Goal: Task Accomplishment & Management: Use online tool/utility

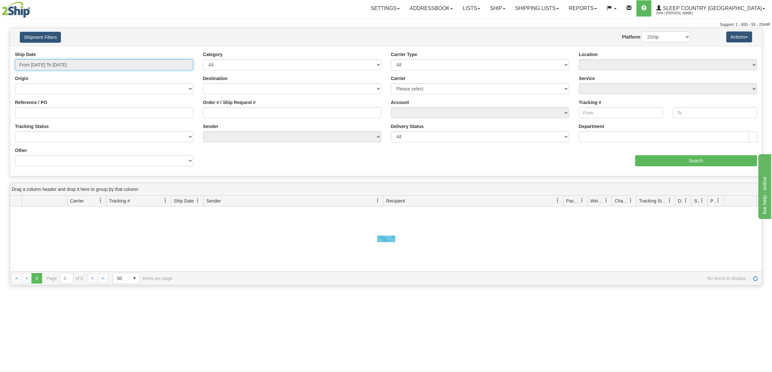
click at [60, 64] on input "From 10/08/2025 To 10/09/2025" at bounding box center [104, 64] width 178 height 11
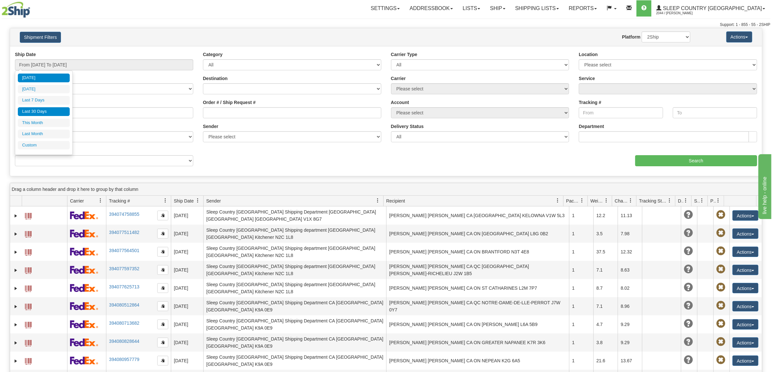
click at [48, 112] on li "Last 30 Days" at bounding box center [44, 111] width 52 height 9
type input "From 09/10/2025 To 10/09/2025"
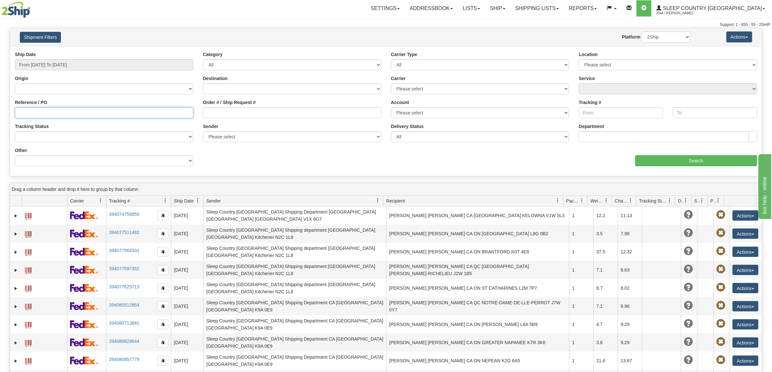
click at [143, 111] on input "Reference / PO" at bounding box center [104, 112] width 178 height 11
paste input "1058683"
type input "1058683"
click at [663, 164] on input "Search" at bounding box center [696, 160] width 122 height 11
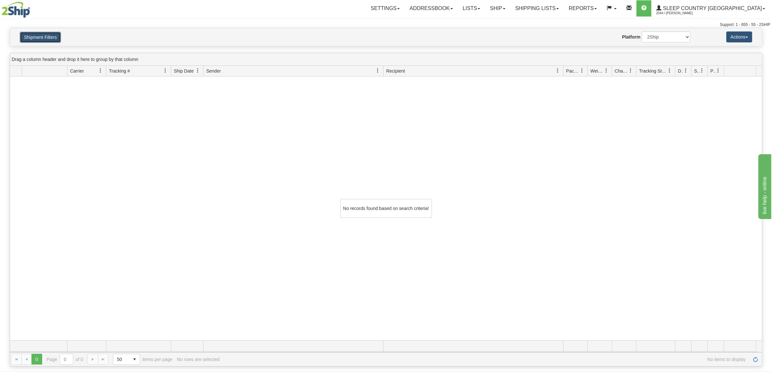
click at [33, 37] on button "Shipment Filters" at bounding box center [40, 37] width 41 height 11
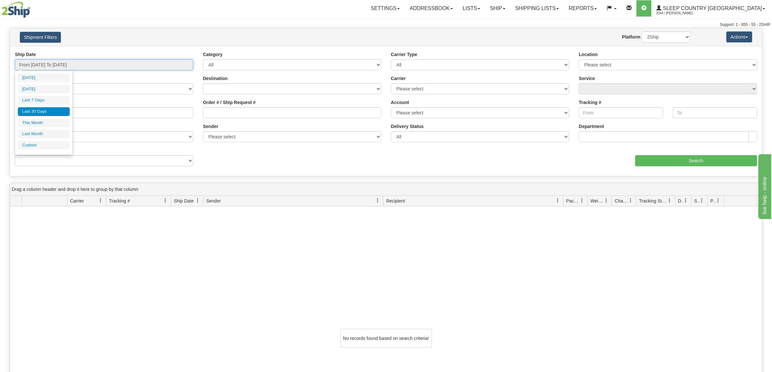
click at [61, 63] on input "From 09/10/2025 To 10/09/2025" at bounding box center [104, 64] width 178 height 11
click at [49, 113] on li "Last 30 Days" at bounding box center [44, 111] width 52 height 9
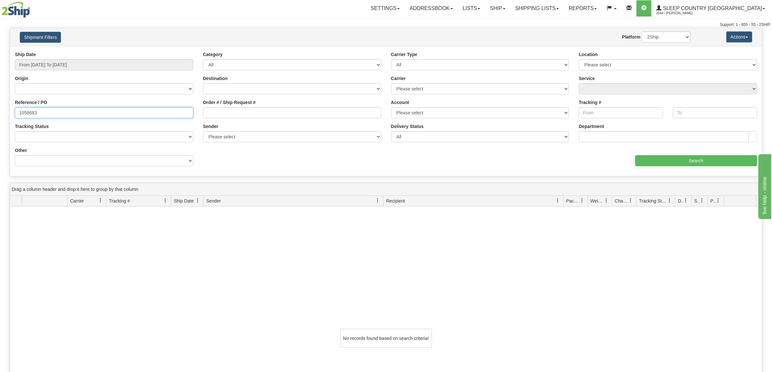
drag, startPoint x: 65, startPoint y: 113, endPoint x: 19, endPoint y: 113, distance: 46.7
click at [19, 113] on input "1058683" at bounding box center [104, 112] width 178 height 11
click at [242, 117] on input "Order # / Ship Request #" at bounding box center [292, 112] width 178 height 11
paste input "9000I086650"
type input "9000I086650"
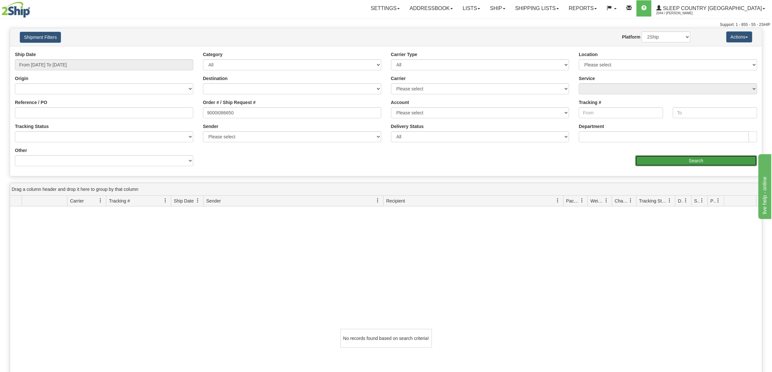
click at [644, 162] on input "Search" at bounding box center [696, 160] width 122 height 11
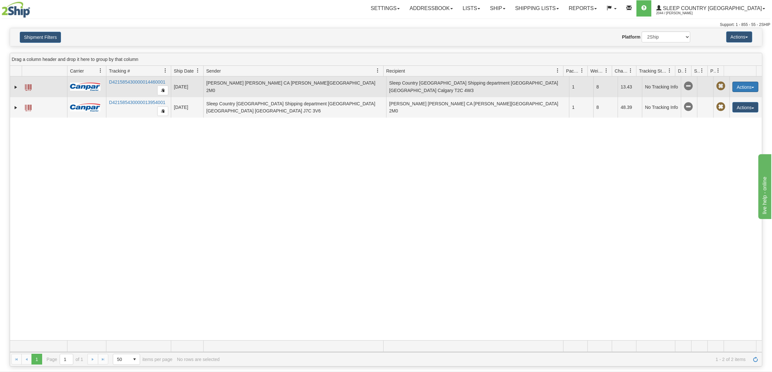
click at [744, 87] on button "Actions" at bounding box center [745, 87] width 26 height 10
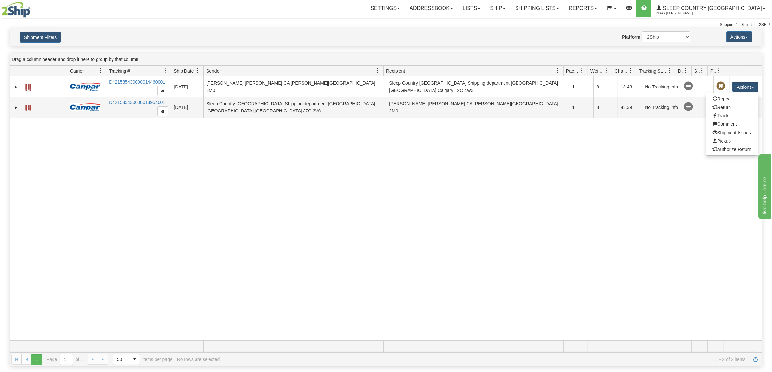
click at [397, 182] on div "31721729 2044 D421585430000014460001 10/05/2025 10/05/2025 05:55:13 PM MARIANA …" at bounding box center [386, 209] width 752 height 264
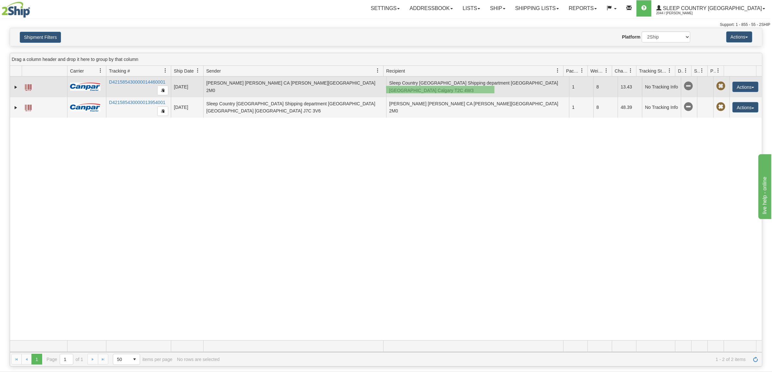
drag, startPoint x: 386, startPoint y: 86, endPoint x: 511, endPoint y: 91, distance: 124.9
click at [510, 91] on td "Sleep Country Canada Shipping department CA AB Calgary T2C 4W3" at bounding box center [477, 87] width 183 height 21
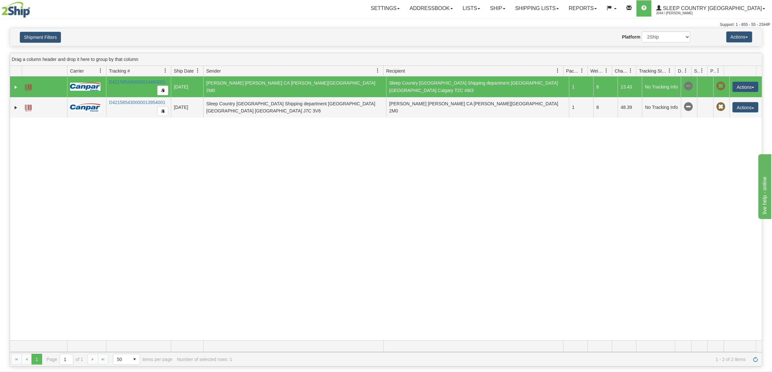
drag, startPoint x: 527, startPoint y: 87, endPoint x: 425, endPoint y: 87, distance: 102.1
click at [426, 87] on td "Sleep Country Canada Shipping department CA AB Calgary T2C 4W3" at bounding box center [477, 87] width 183 height 21
click at [377, 172] on div "31721729 2044 D421585430000014460001 10/05/2025 10/05/2025 05:55:13 PM MARIANA …" at bounding box center [386, 209] width 752 height 264
click at [487, 88] on td "Sleep Country Canada Shipping department CA AB Calgary T2C 4W3" at bounding box center [477, 87] width 183 height 21
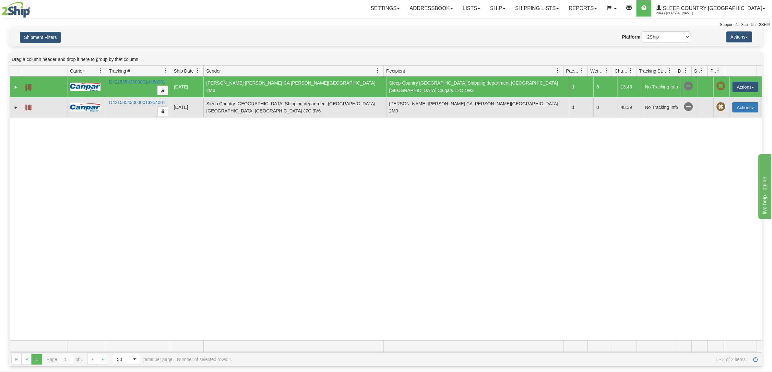
click at [746, 110] on button "Actions" at bounding box center [745, 107] width 26 height 10
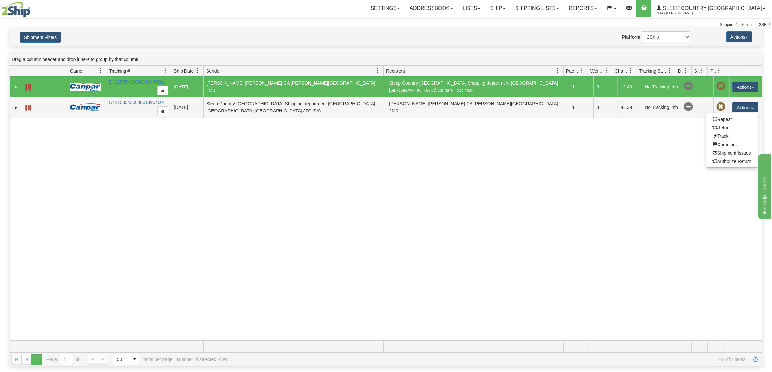
click at [568, 147] on div "31721729 2044 D421585430000014460001 10/05/2025 10/05/2025 05:55:13 PM MARIANA …" at bounding box center [386, 209] width 752 height 264
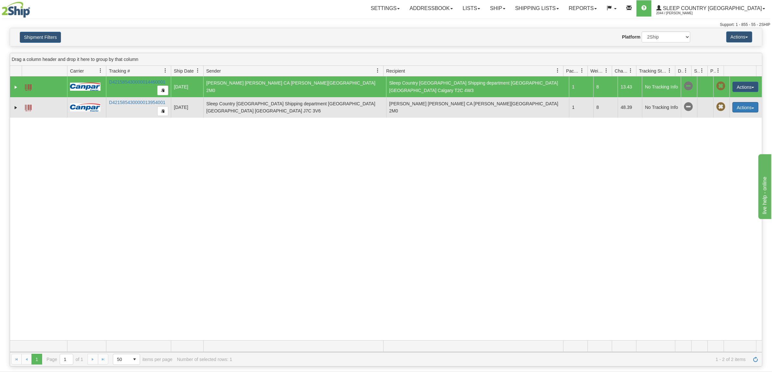
click at [748, 104] on button "Actions" at bounding box center [745, 107] width 26 height 10
click at [733, 127] on link "Return" at bounding box center [732, 128] width 52 height 8
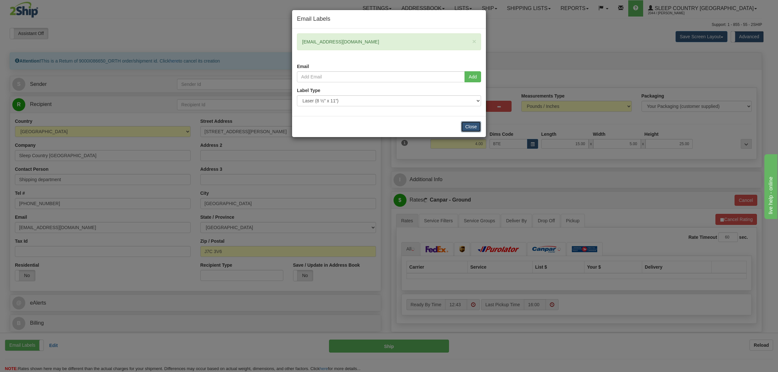
click at [471, 129] on button "Close" at bounding box center [471, 126] width 20 height 11
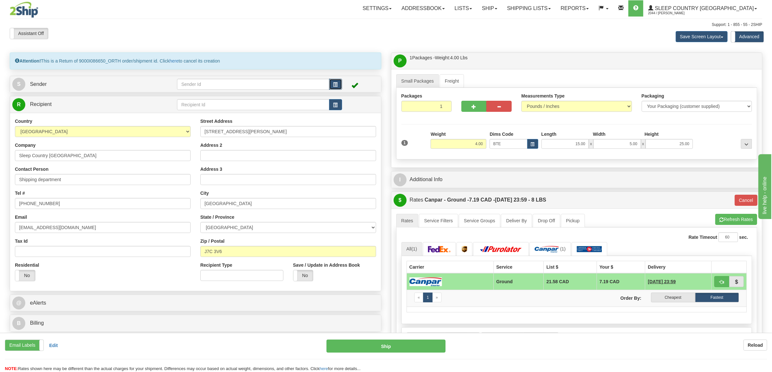
click at [336, 83] on span "button" at bounding box center [335, 85] width 5 height 4
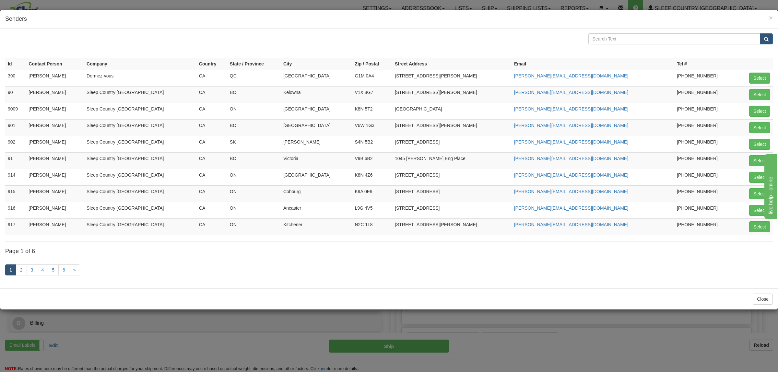
click at [514, 354] on div "× Senders Id Contact Person Company Country State / Province City Zip / Postal …" at bounding box center [389, 186] width 778 height 372
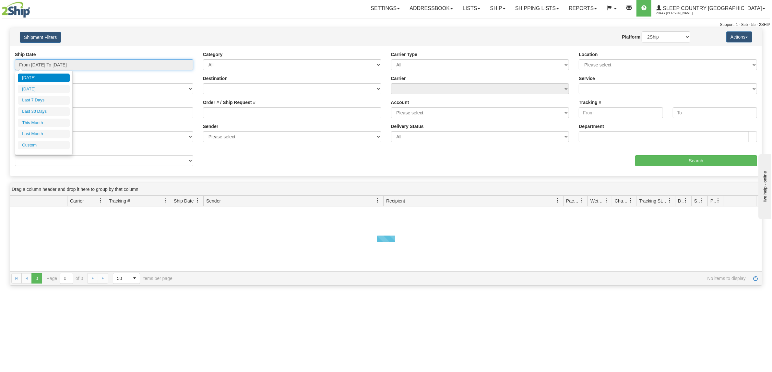
click at [94, 65] on input "From 10/08/2025 To 10/09/2025" at bounding box center [104, 64] width 178 height 11
click at [67, 115] on li "Last 30 Days" at bounding box center [44, 111] width 52 height 9
type input "From 09/10/2025 To 10/09/2025"
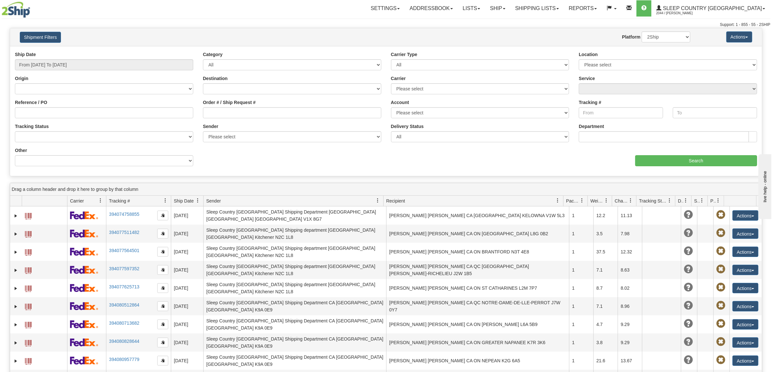
click at [221, 108] on div "Order # / Ship Request #" at bounding box center [292, 108] width 178 height 19
click at [223, 114] on input "Order # / Ship Request #" at bounding box center [292, 112] width 178 height 11
paste input "9000I086650"
type input "9000I086650"
click at [720, 158] on input "Search" at bounding box center [696, 160] width 122 height 11
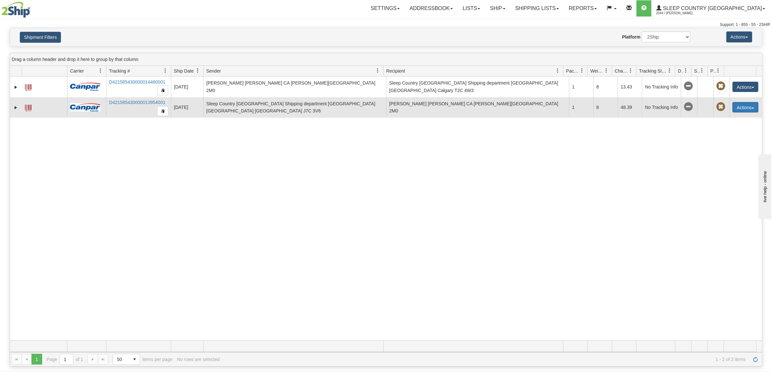
click at [752, 109] on span "button" at bounding box center [753, 108] width 3 height 1
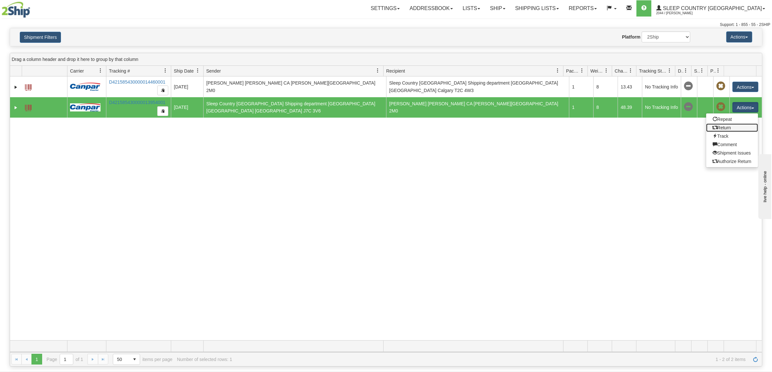
click at [730, 131] on link "Return" at bounding box center [732, 128] width 52 height 8
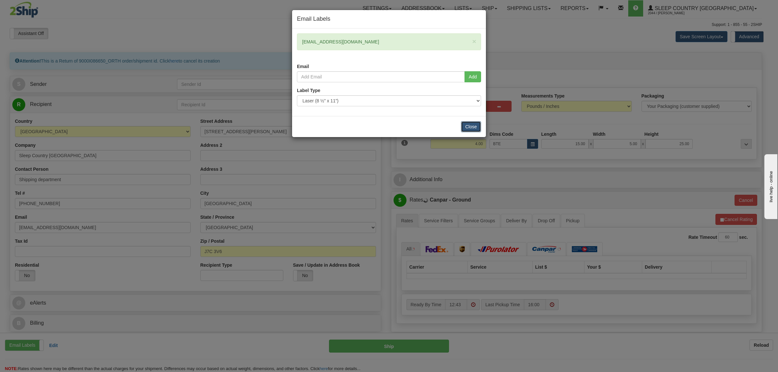
click at [468, 125] on button "Close" at bounding box center [471, 126] width 20 height 11
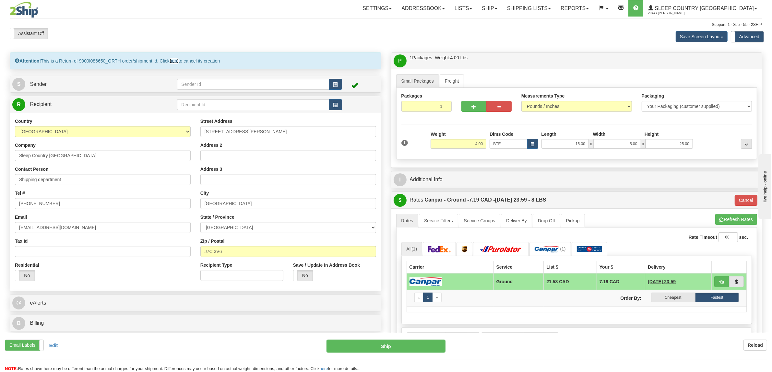
click at [177, 60] on link "here" at bounding box center [174, 60] width 9 height 5
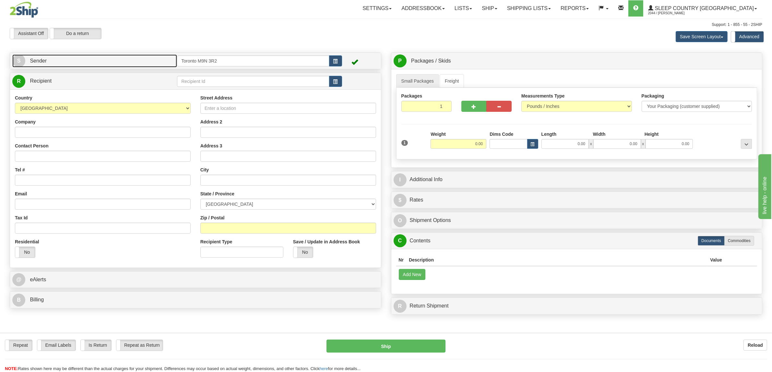
click at [28, 63] on link "S Sender" at bounding box center [94, 60] width 165 height 13
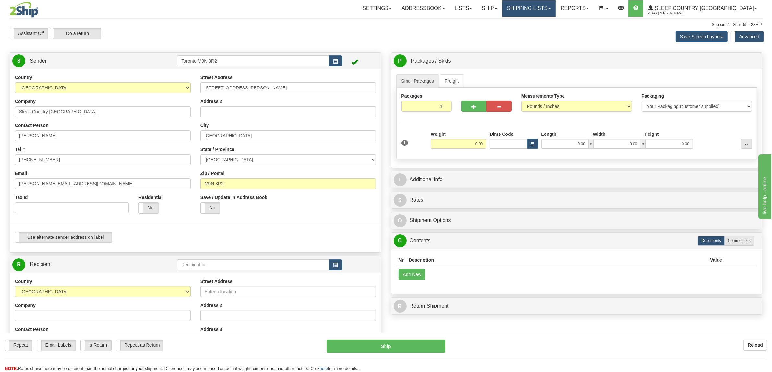
click at [546, 7] on link "Shipping lists" at bounding box center [528, 8] width 53 height 16
click at [549, 33] on span "Search Shipment History" at bounding box center [524, 31] width 50 height 5
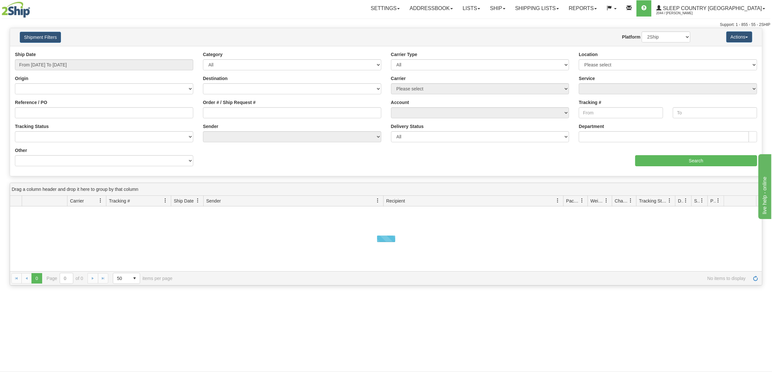
click at [65, 58] on div "Ship Date From [DATE] To [DATE]" at bounding box center [104, 60] width 178 height 19
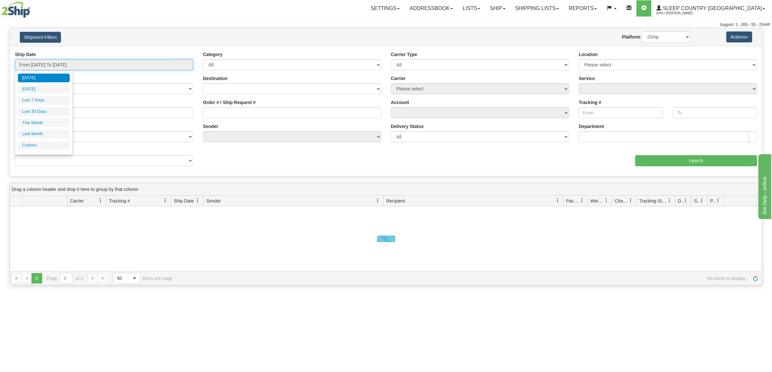
click at [66, 63] on input "From 10/08/2025 To 10/09/2025" at bounding box center [104, 64] width 178 height 11
click at [54, 109] on li "Last 30 Days" at bounding box center [44, 111] width 52 height 9
type input "From 09/10/2025 To 10/09/2025"
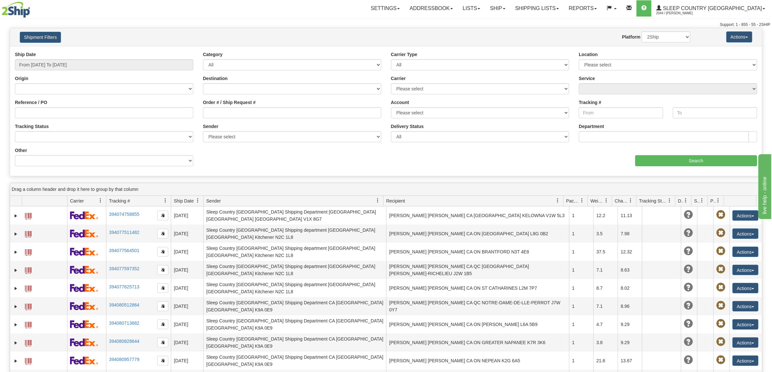
click at [222, 120] on div "Order # / Ship Request #" at bounding box center [292, 111] width 188 height 24
click at [223, 118] on input "Order # / Ship Request #" at bounding box center [292, 112] width 178 height 11
paste input "9000I086650"
type input "9000I086650"
click at [670, 164] on input "Search" at bounding box center [696, 160] width 122 height 11
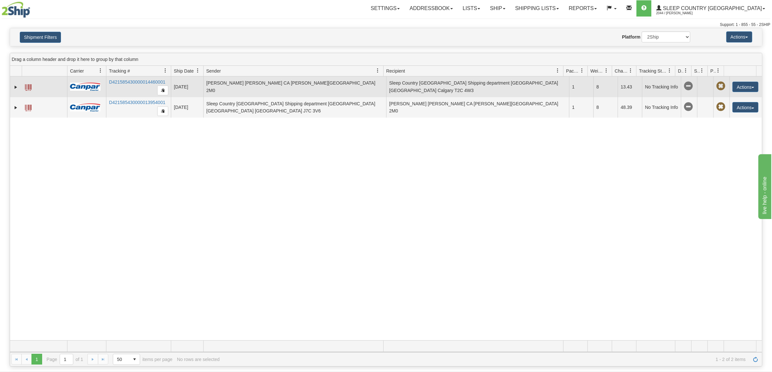
click at [379, 85] on td "[PERSON_NAME] [PERSON_NAME] CA [PERSON_NAME][GEOGRAPHIC_DATA] 2M0" at bounding box center [294, 87] width 183 height 21
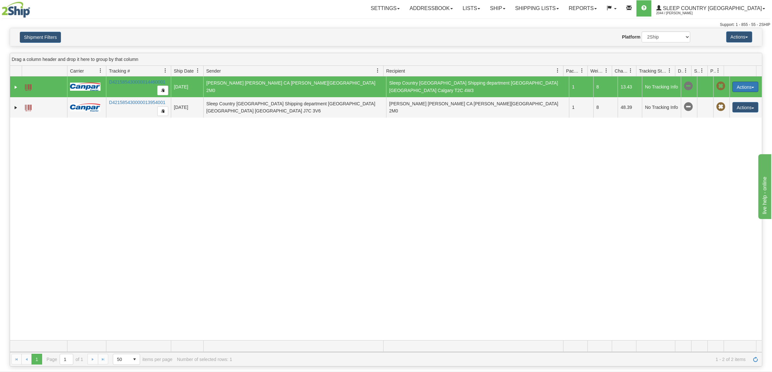
click at [741, 85] on button "Actions" at bounding box center [745, 87] width 26 height 10
click at [726, 106] on link "Return" at bounding box center [732, 107] width 52 height 8
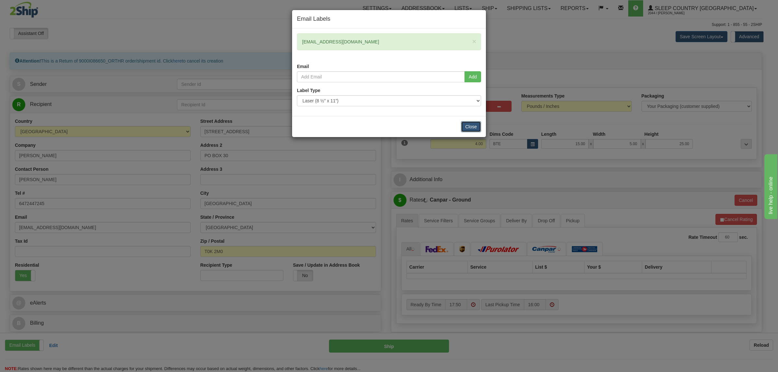
click at [478, 126] on button "Close" at bounding box center [471, 126] width 20 height 11
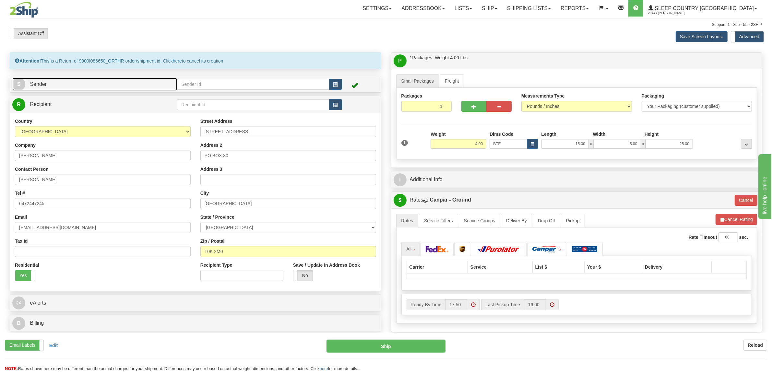
click at [114, 82] on link "S Sender" at bounding box center [94, 84] width 165 height 13
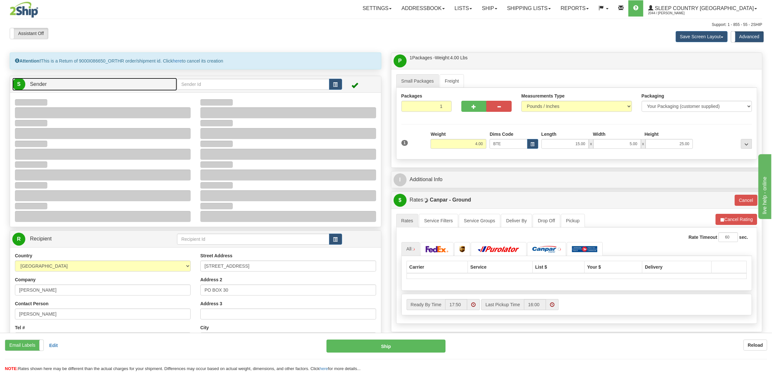
type input "13:44"
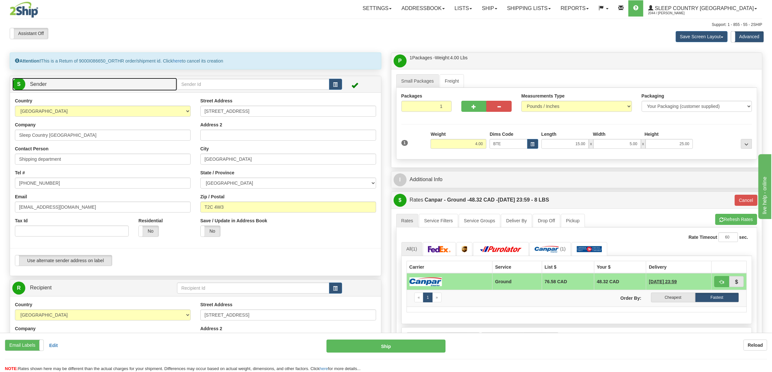
click at [114, 82] on link "S Sender" at bounding box center [94, 84] width 165 height 13
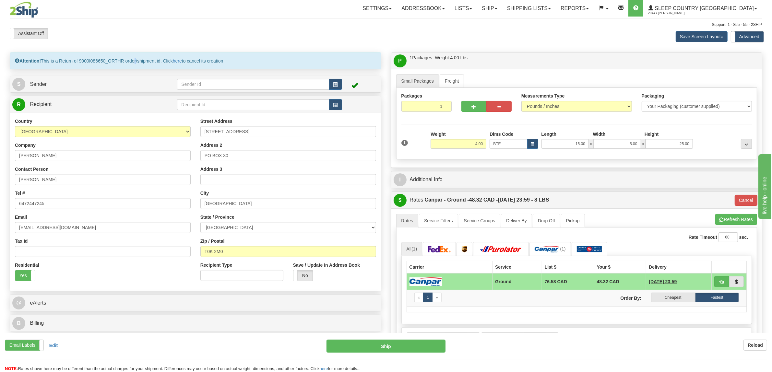
click at [135, 63] on div "Attention! This is a Return of 9000I086650_ORTHR order/shipment id. Click here …" at bounding box center [196, 61] width 372 height 17
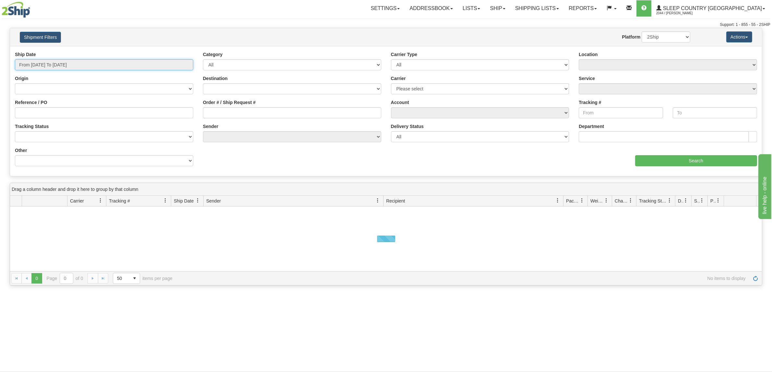
click at [81, 64] on input "From [DATE] To [DATE]" at bounding box center [104, 64] width 178 height 11
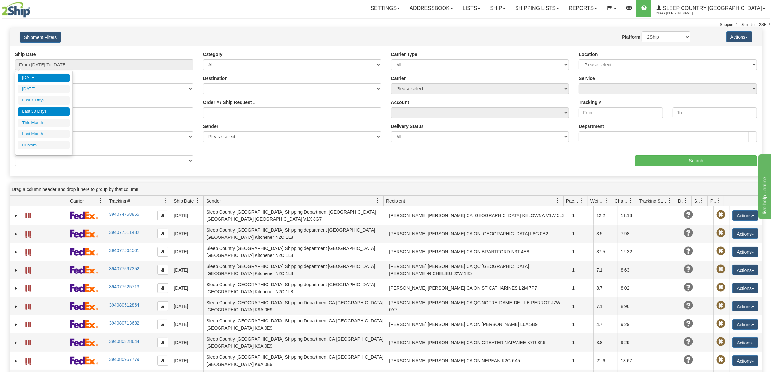
click at [50, 110] on li "Last 30 Days" at bounding box center [44, 111] width 52 height 9
type input "From 09/10/2025 To 10/09/2025"
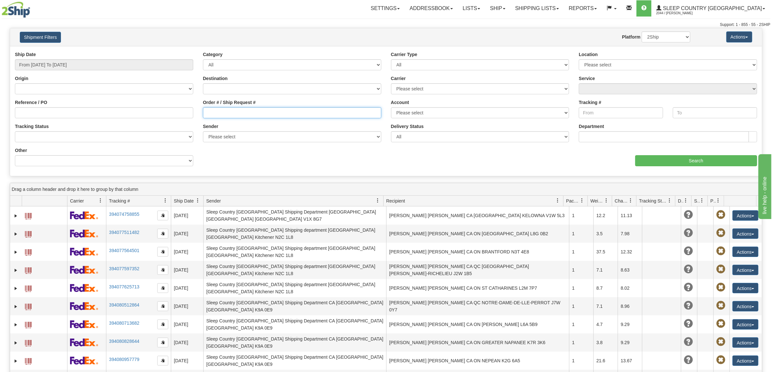
click at [230, 117] on input "Order # / Ship Request #" at bounding box center [292, 112] width 178 height 11
paste input "9000I086650"
type input "9000I086650"
click at [659, 159] on input "Search" at bounding box center [696, 160] width 122 height 11
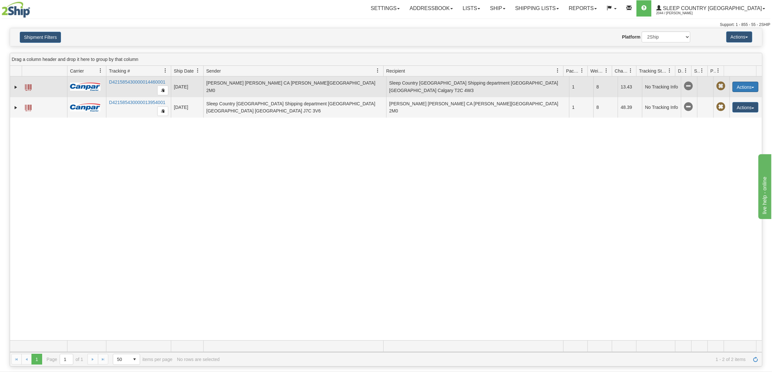
click at [748, 89] on button "Actions" at bounding box center [745, 87] width 26 height 10
click at [735, 101] on link "Repeat" at bounding box center [732, 99] width 52 height 8
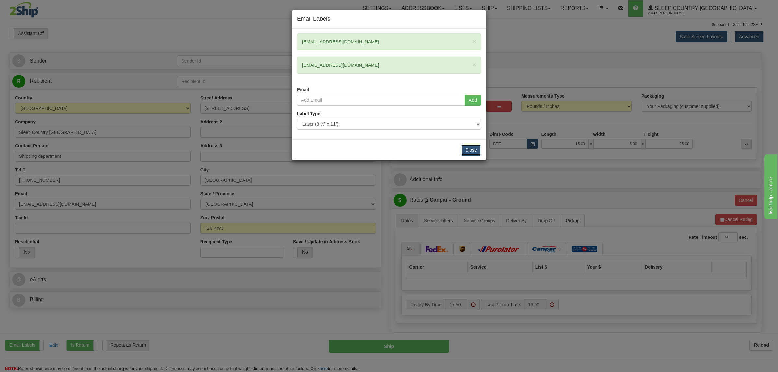
click at [472, 150] on button "Close" at bounding box center [471, 150] width 20 height 11
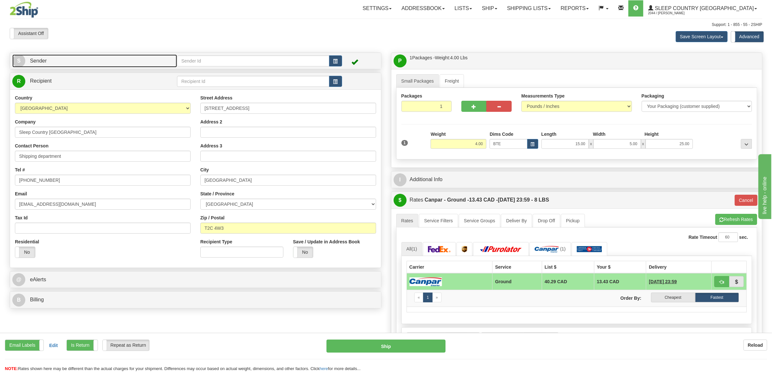
click at [83, 57] on link "S Sender" at bounding box center [94, 60] width 165 height 13
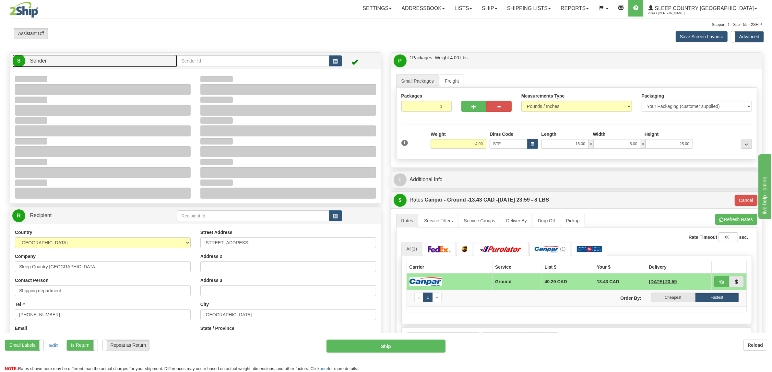
type input "13:45"
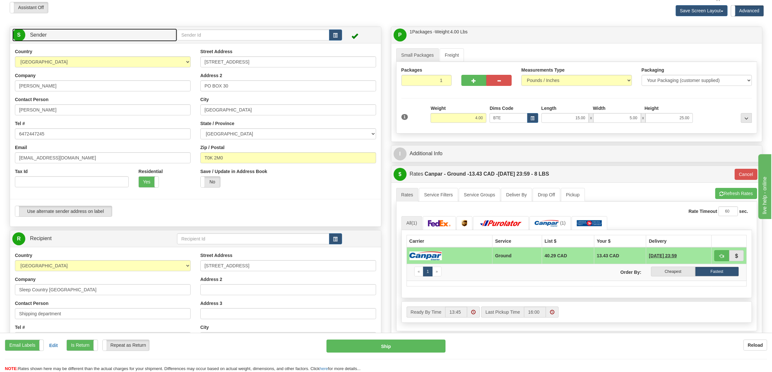
scroll to position [41, 0]
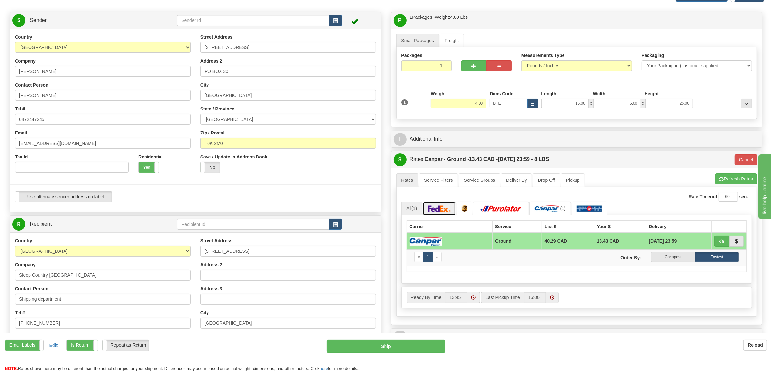
click at [451, 212] on img at bounding box center [439, 209] width 23 height 6
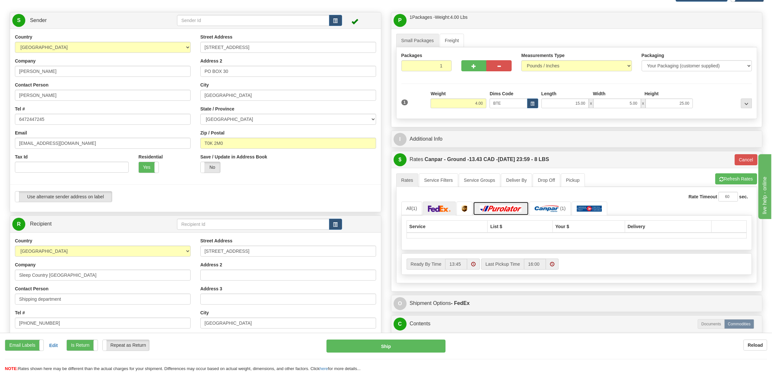
click at [486, 210] on img at bounding box center [500, 209] width 45 height 6
click at [443, 212] on img at bounding box center [439, 209] width 23 height 6
click at [414, 211] on span "(1)" at bounding box center [414, 208] width 6 height 5
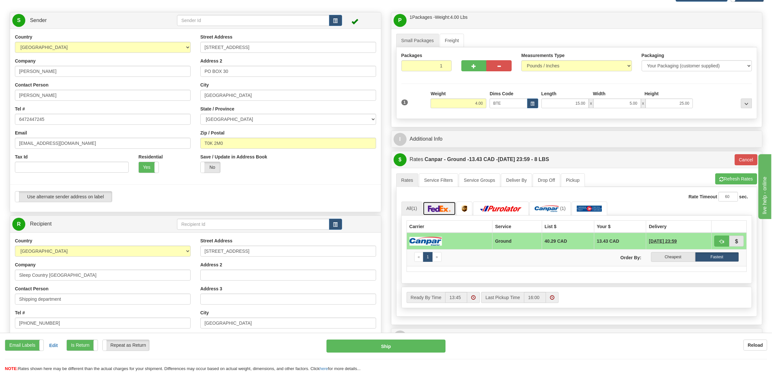
click at [439, 214] on link at bounding box center [439, 209] width 33 height 14
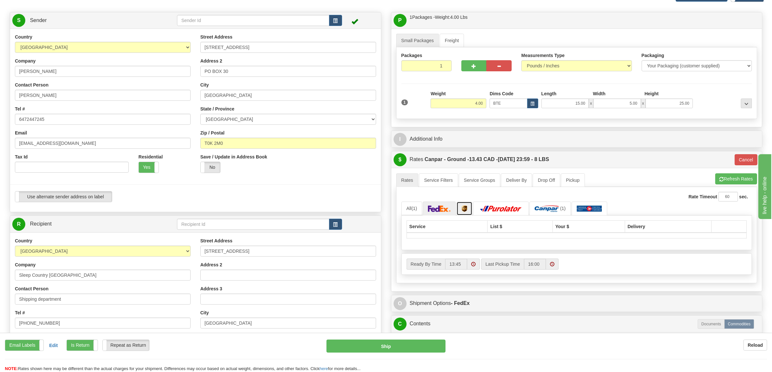
click at [467, 211] on img at bounding box center [465, 209] width 6 height 6
click at [489, 210] on img at bounding box center [500, 209] width 45 height 6
click at [542, 210] on img at bounding box center [547, 209] width 24 height 6
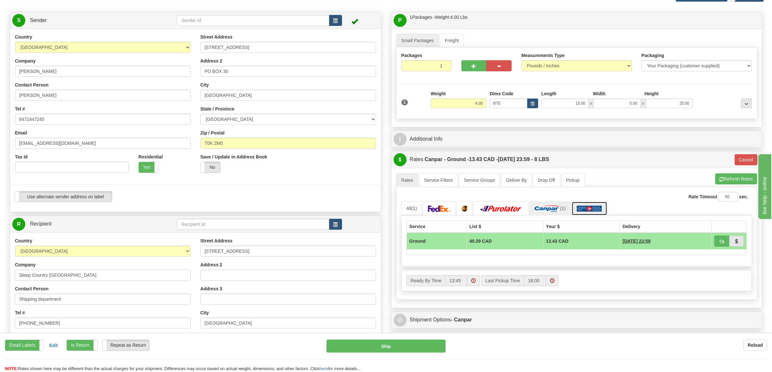
click at [591, 210] on img at bounding box center [590, 209] width 26 height 6
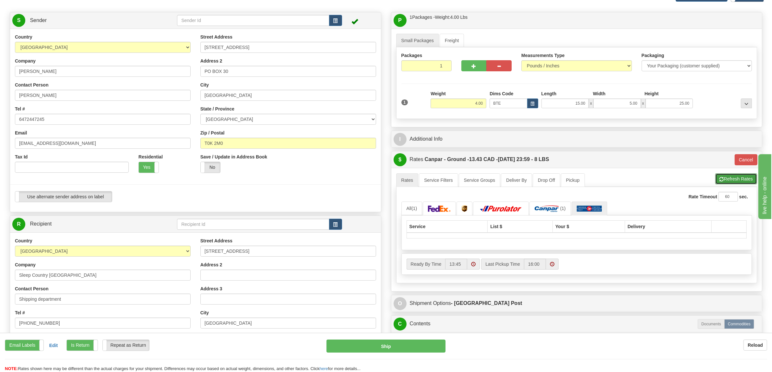
click at [737, 177] on button "Refresh Rates" at bounding box center [736, 178] width 42 height 11
click at [440, 212] on img at bounding box center [439, 209] width 23 height 6
click at [727, 180] on button "Refresh Rates" at bounding box center [736, 178] width 42 height 11
type input "1"
